Goal: Task Accomplishment & Management: Manage account settings

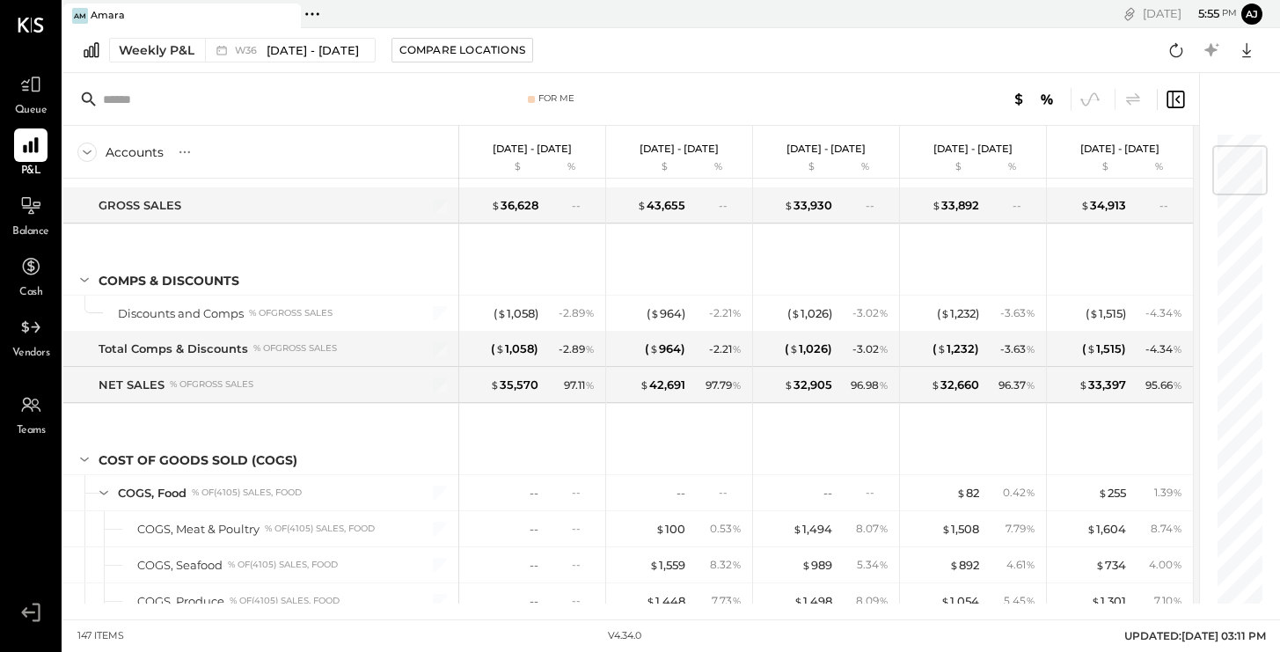
scroll to position [118, 0]
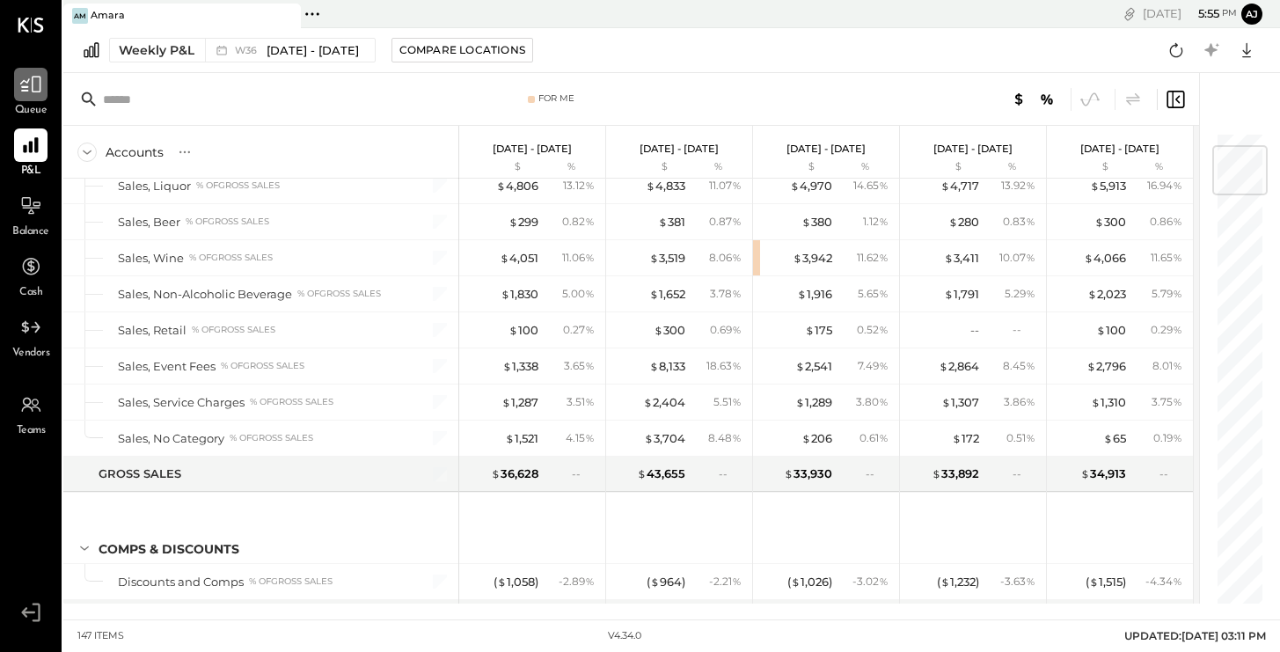
click at [37, 80] on icon at bounding box center [30, 84] width 23 height 23
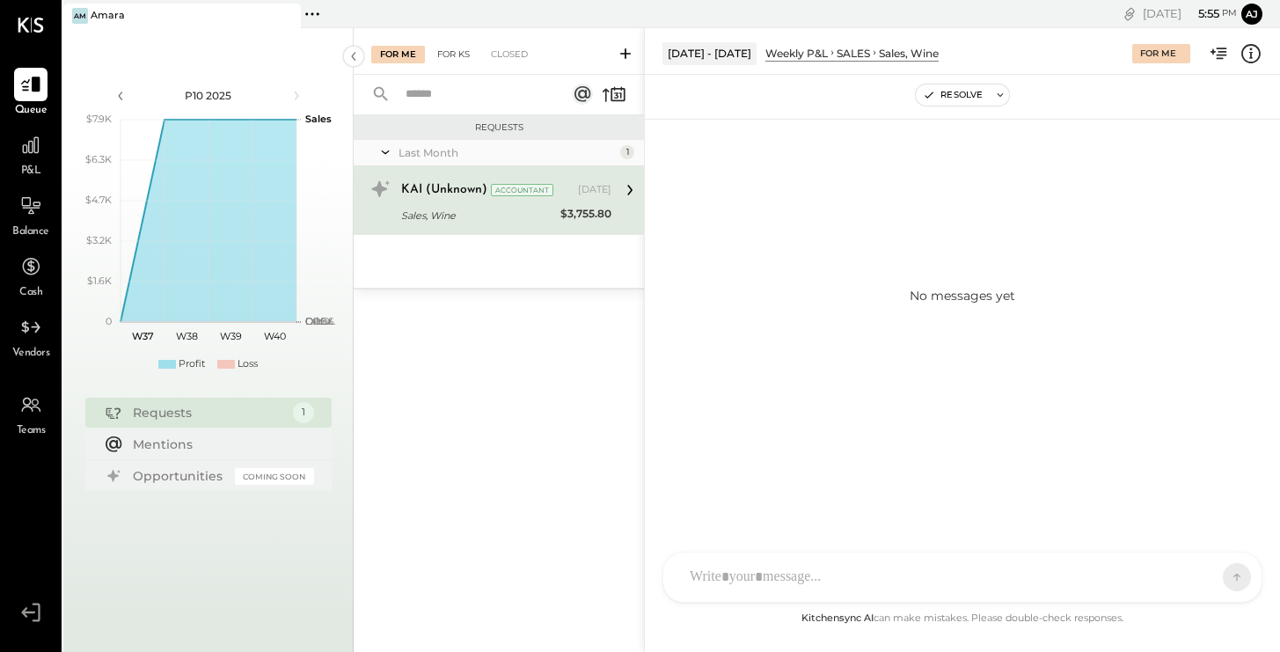
click at [460, 50] on div "For KS" at bounding box center [453, 55] width 50 height 18
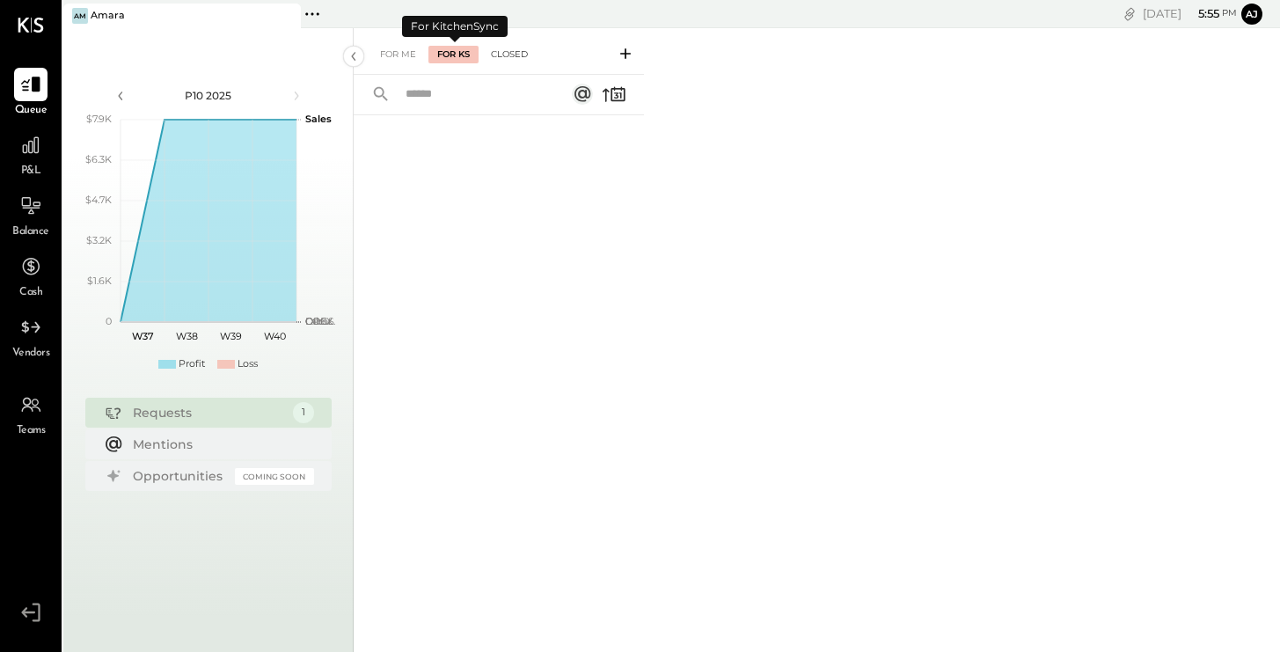
click at [506, 51] on div "Closed" at bounding box center [509, 55] width 55 height 18
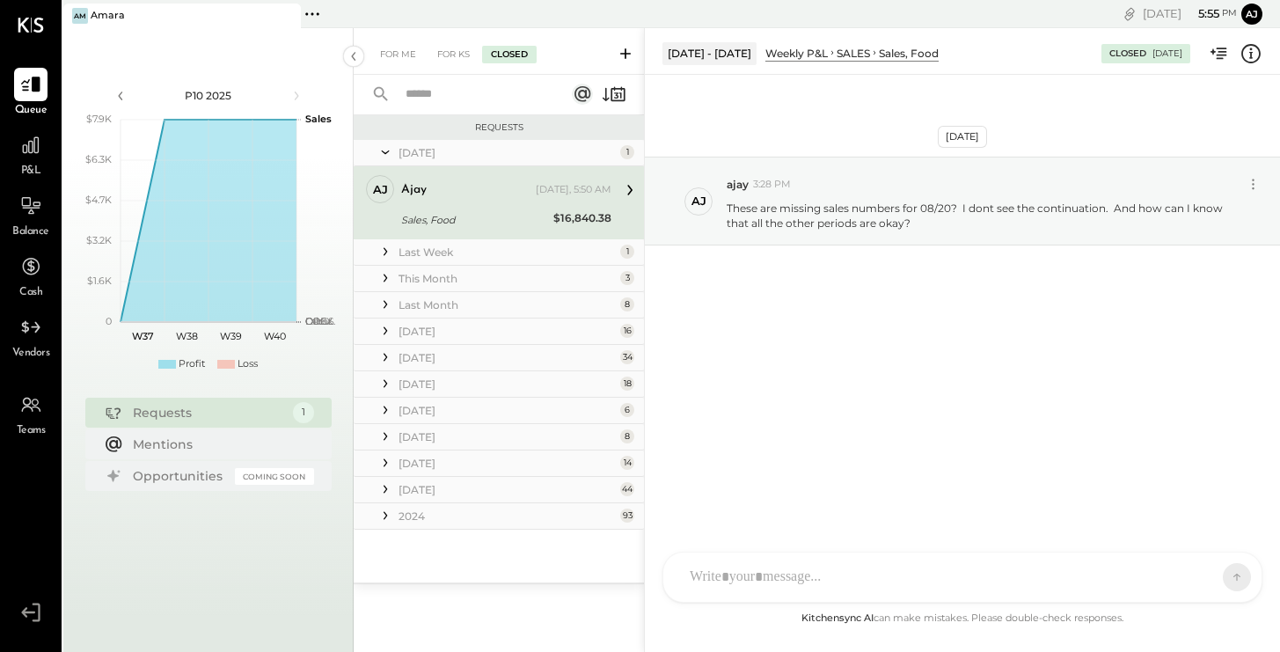
click at [627, 194] on icon at bounding box center [629, 190] width 5 height 11
click at [565, 208] on div "ajay [DATE], 5:50 AM Sales, Food $16,840.38 These are missing sales numbers for…" at bounding box center [506, 202] width 210 height 55
click at [799, 582] on div "R reena RS [PERSON_NAME] TM [PERSON_NAME] ID [PERSON_NAME] Del [PERSON_NAME] J …" at bounding box center [962, 576] width 600 height 51
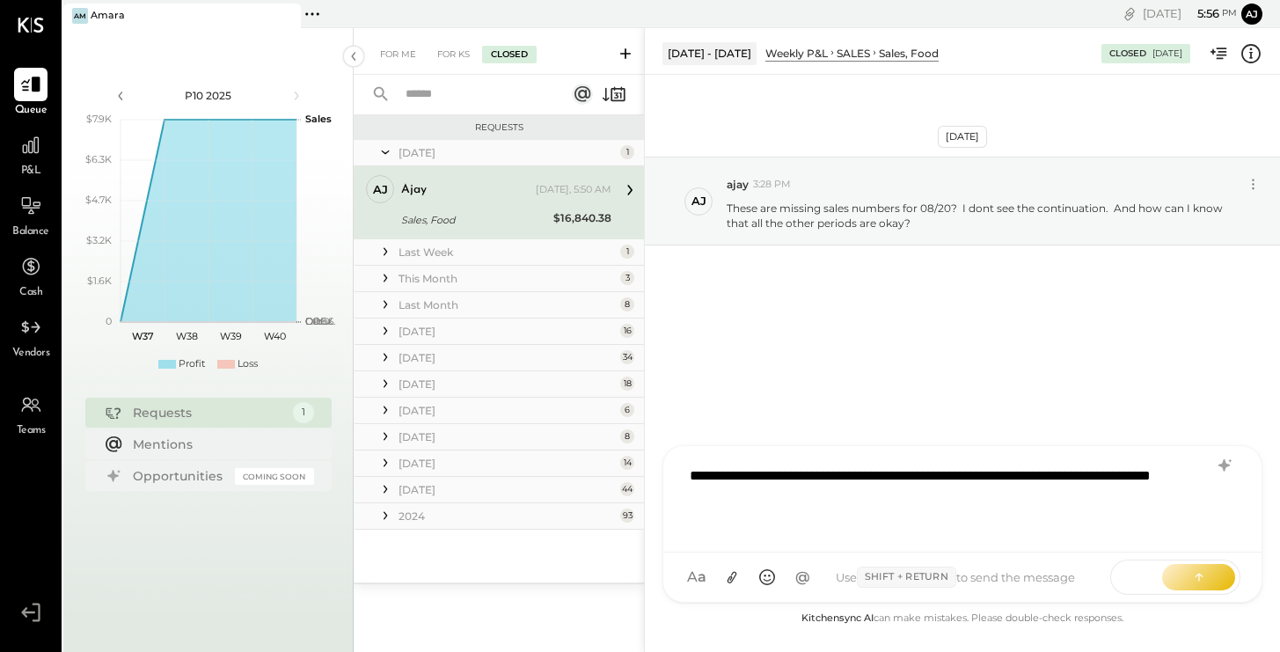
click at [866, 492] on div "**********" at bounding box center [962, 496] width 563 height 81
click at [1208, 580] on button at bounding box center [1198, 576] width 73 height 26
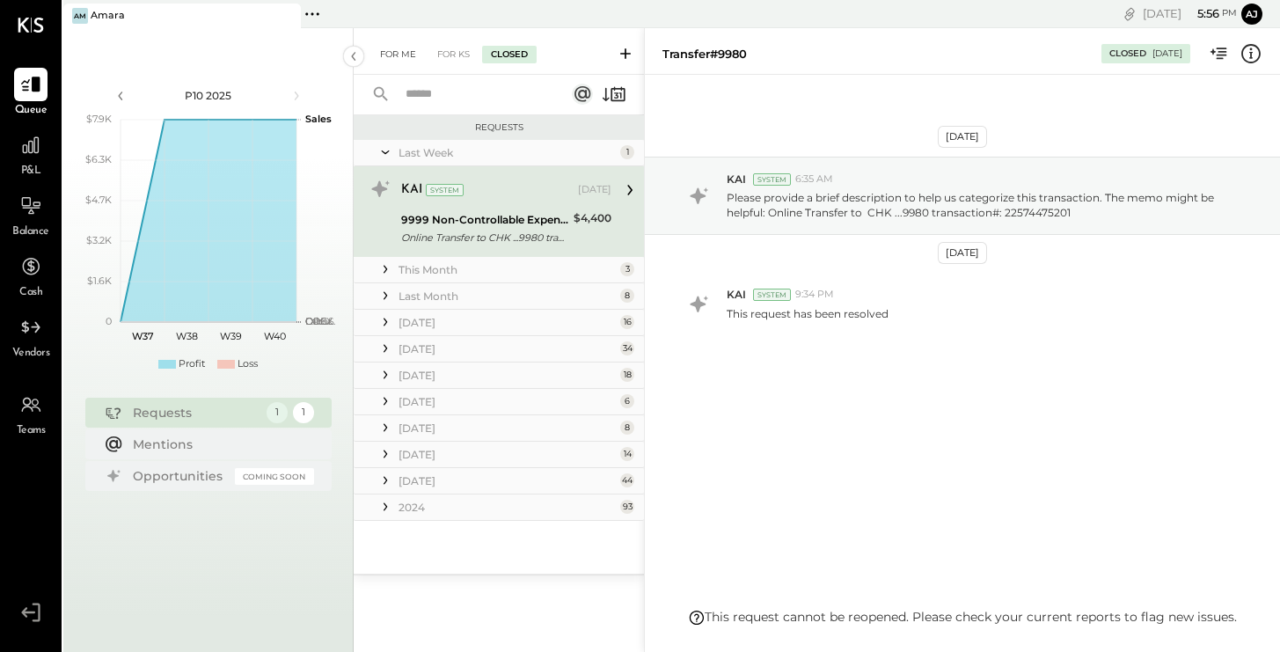
click at [403, 57] on div "For Me" at bounding box center [398, 55] width 54 height 18
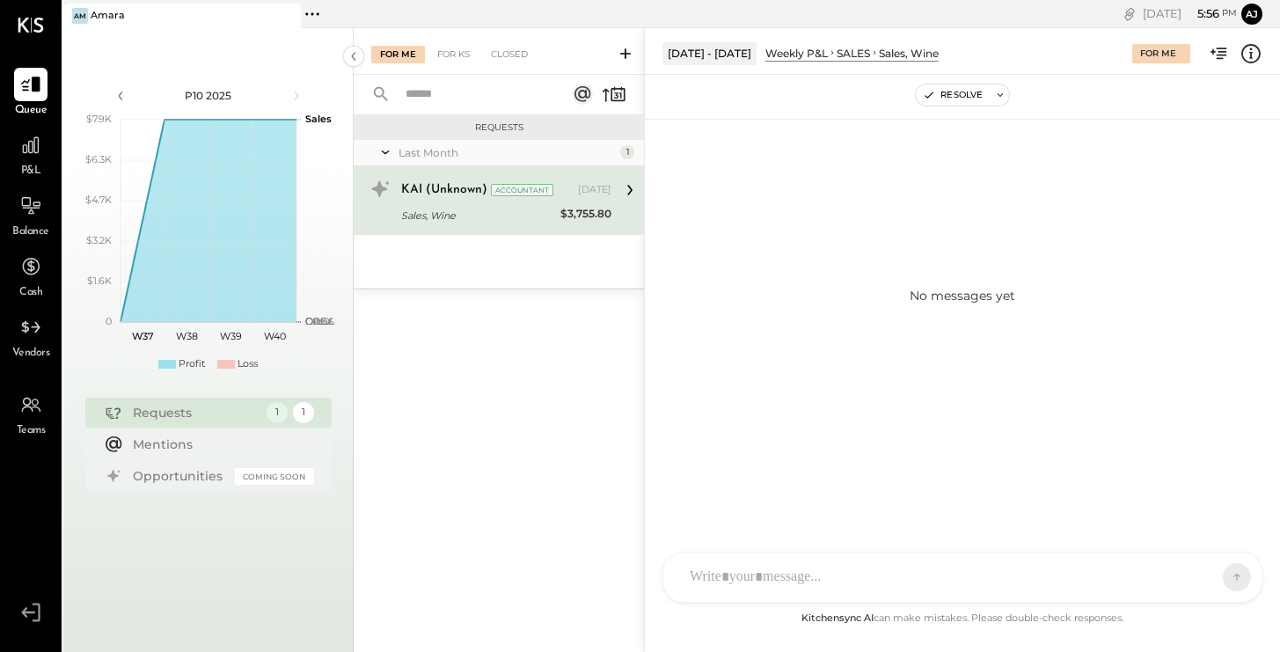
click at [629, 187] on icon at bounding box center [629, 190] width 5 height 11
click at [592, 208] on div "$3,755.80" at bounding box center [585, 214] width 51 height 18
click at [471, 201] on div "KAI (Unknown) Accountant [DATE]" at bounding box center [506, 190] width 210 height 25
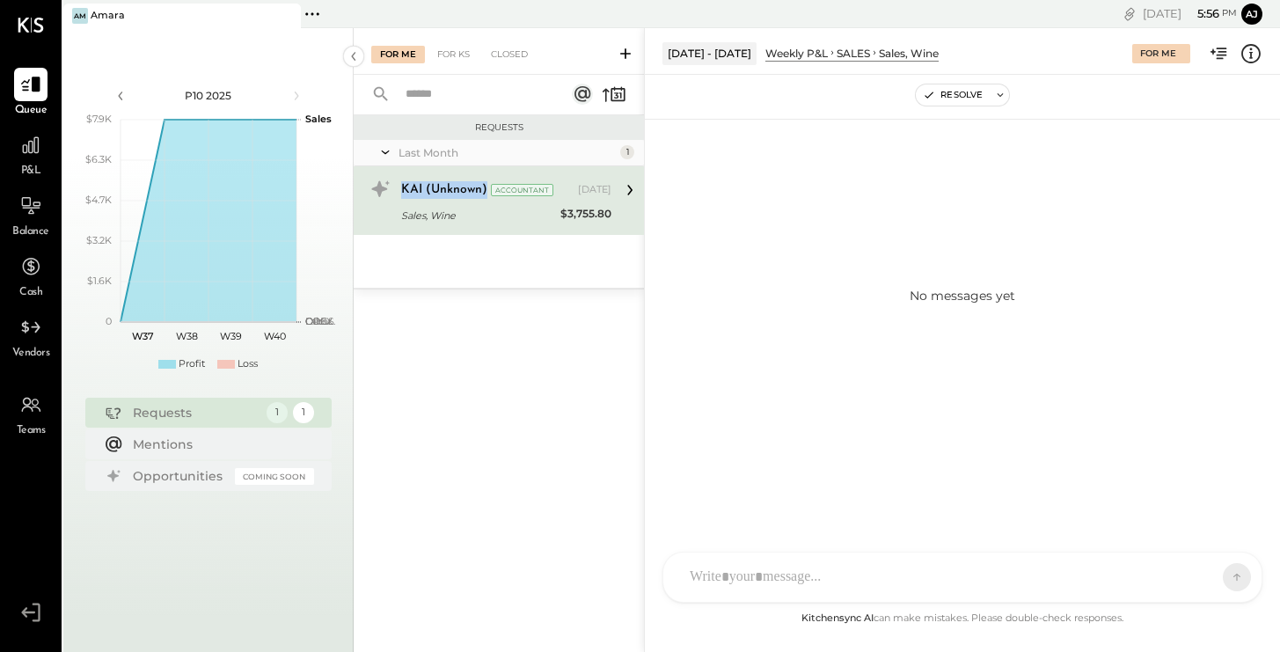
click at [471, 201] on div "KAI (Unknown) Accountant [DATE]" at bounding box center [506, 190] width 210 height 25
click at [35, 271] on icon at bounding box center [30, 266] width 23 height 23
